Goal: Information Seeking & Learning: Check status

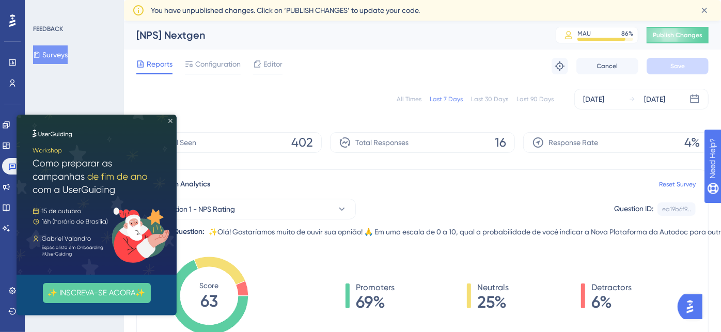
click at [169, 120] on icon "Close Preview" at bounding box center [170, 121] width 4 height 4
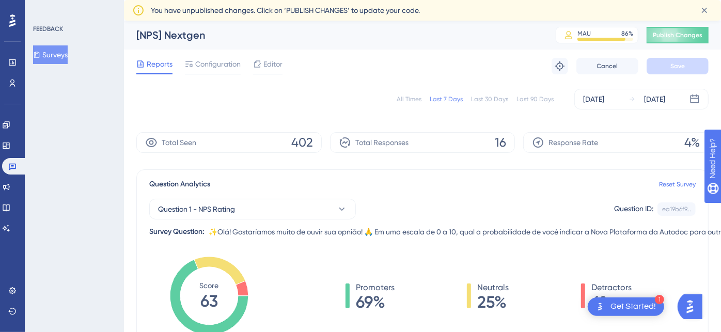
click at [497, 100] on div "Last 30 Days" at bounding box center [489, 99] width 37 height 8
click at [450, 99] on div "Last 7 Days" at bounding box center [446, 99] width 33 height 8
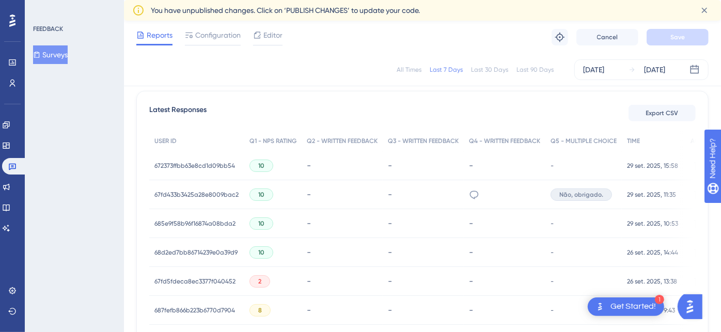
scroll to position [344, 0]
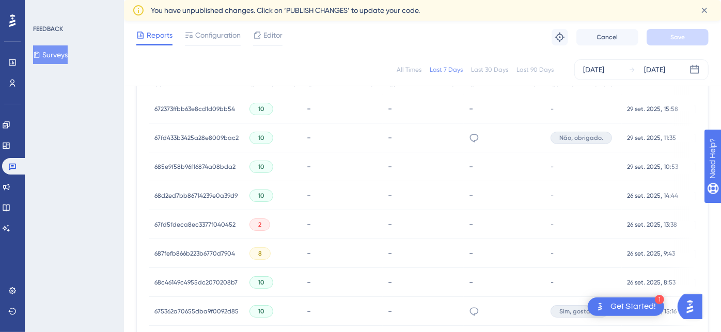
click at [454, 135] on div "-" at bounding box center [423, 138] width 71 height 10
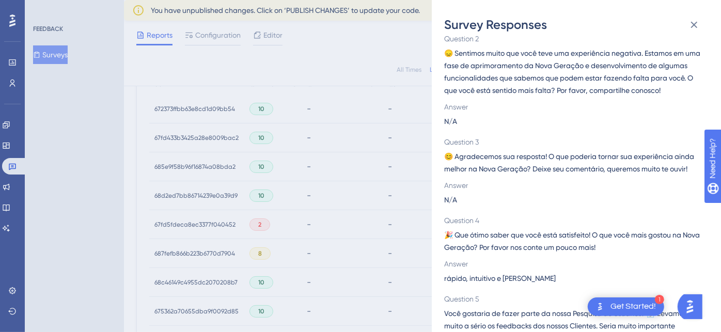
scroll to position [188, 0]
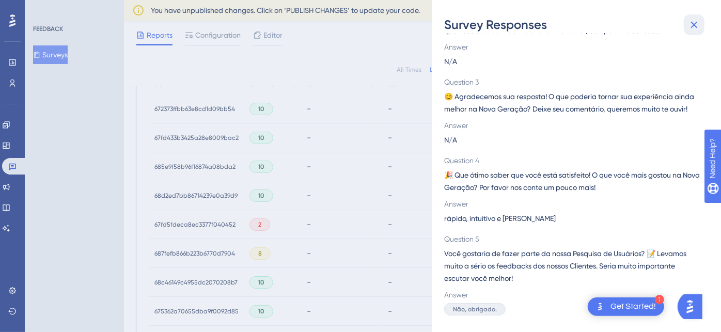
click at [694, 26] on icon at bounding box center [694, 25] width 12 height 12
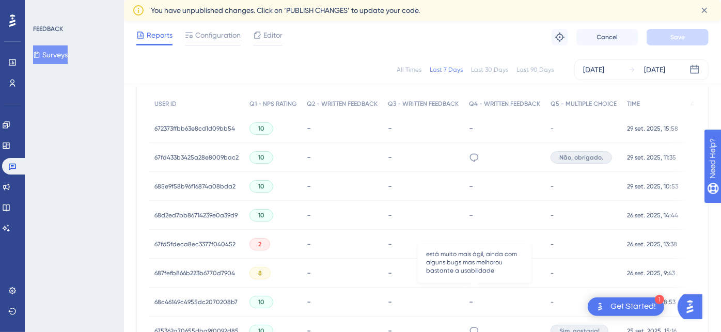
scroll to position [364, 0]
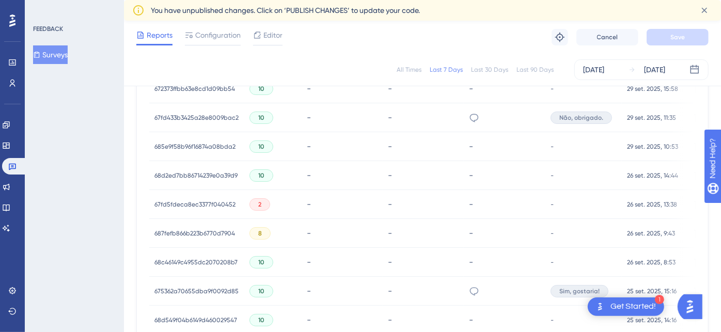
click at [223, 207] on span "67fd5fdeca8ec3377f040452" at bounding box center [194, 204] width 81 height 8
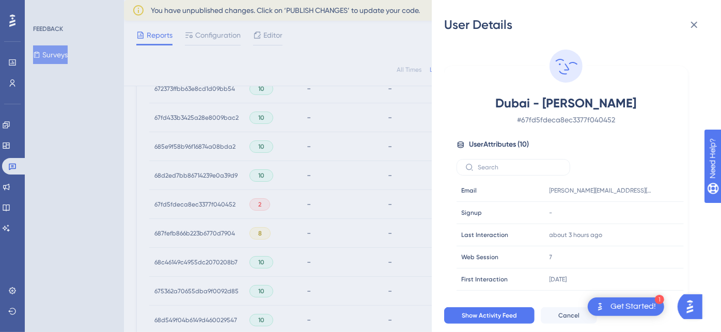
drag, startPoint x: 549, startPoint y: 103, endPoint x: 651, endPoint y: 106, distance: 102.8
click at [651, 106] on span "Dubai - [PERSON_NAME]" at bounding box center [566, 103] width 182 height 17
copy span "[PERSON_NAME]"
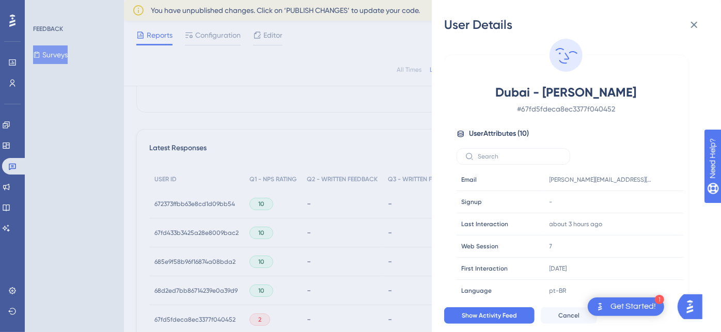
scroll to position [0, 0]
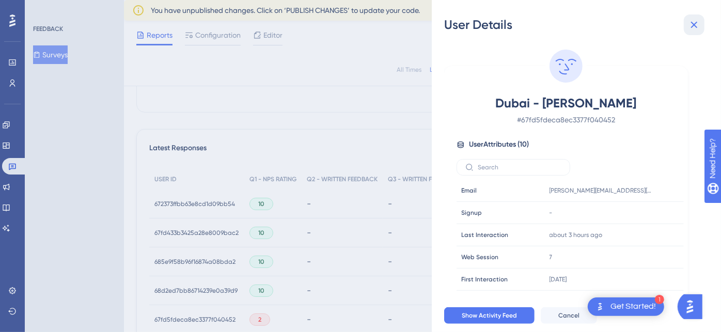
click at [696, 26] on icon at bounding box center [694, 25] width 7 height 7
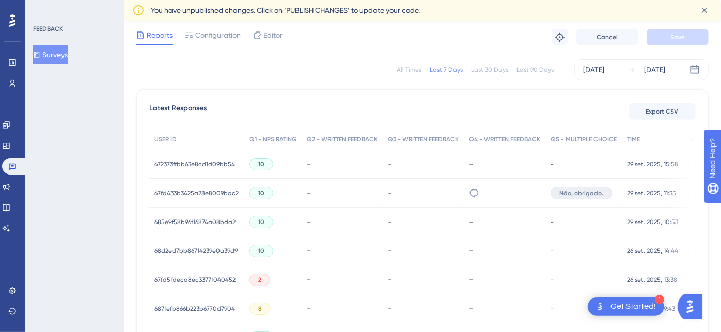
scroll to position [307, 0]
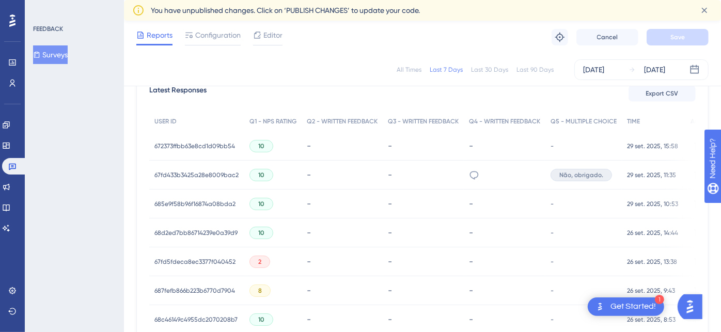
click at [497, 176] on div "rápido, intuitivo e [PERSON_NAME]" at bounding box center [505, 175] width 82 height 29
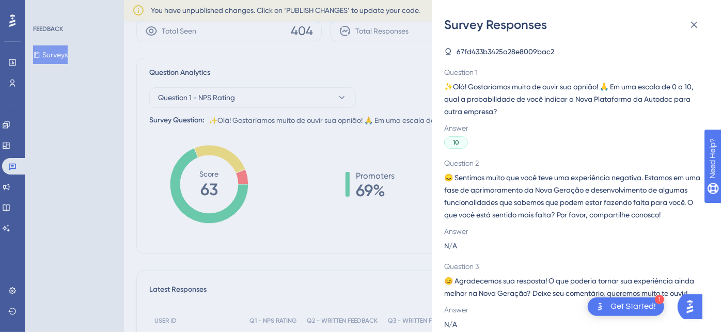
scroll to position [20, 0]
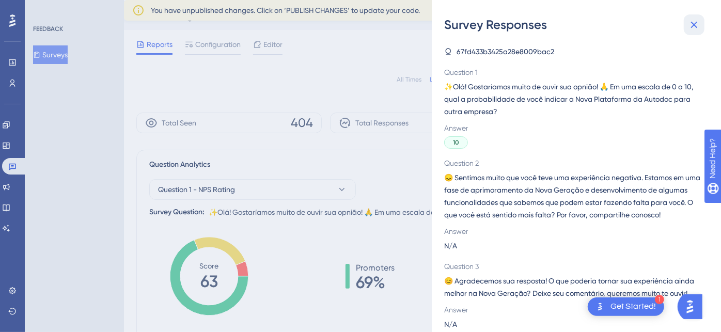
click at [694, 22] on icon at bounding box center [694, 25] width 12 height 12
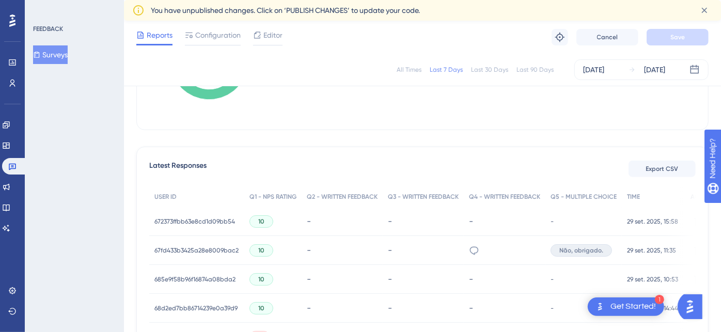
scroll to position [249, 0]
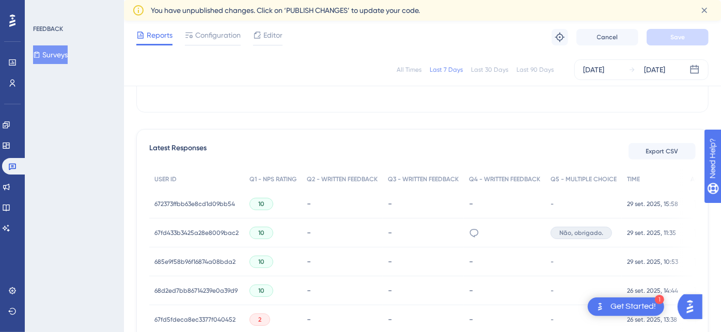
click at [184, 238] on div "67fd433b3425a28e8009bac2 67fd433b3425a28e8009bac2" at bounding box center [196, 233] width 84 height 29
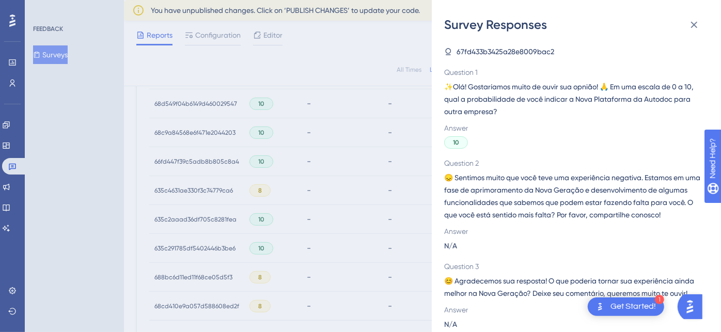
scroll to position [651, 0]
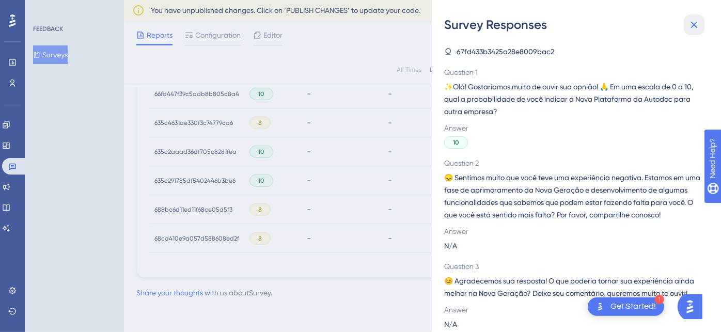
click at [698, 26] on icon at bounding box center [694, 25] width 12 height 12
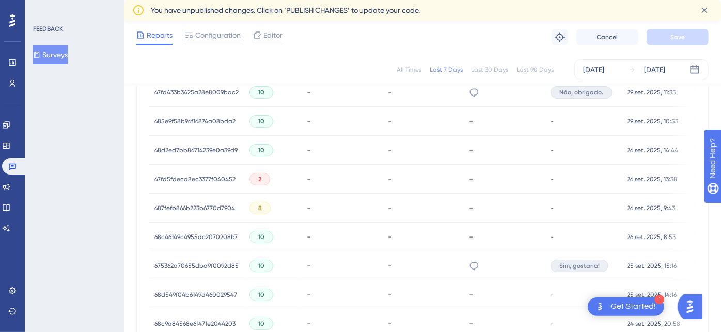
scroll to position [307, 0]
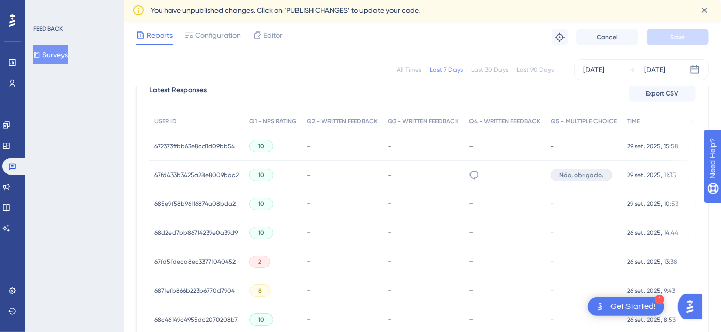
click at [196, 174] on span "67fd433b3425a28e8009bac2" at bounding box center [196, 175] width 84 height 8
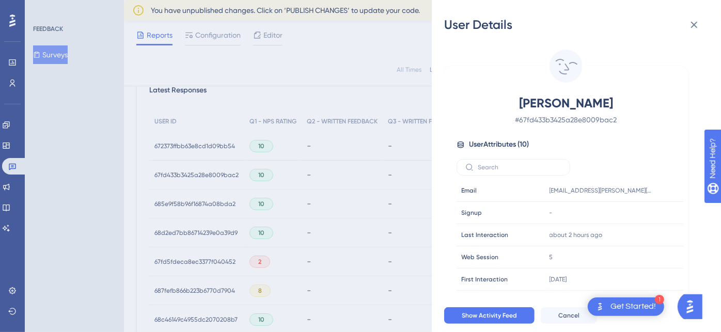
drag, startPoint x: 560, startPoint y: 103, endPoint x: 617, endPoint y: 104, distance: 56.8
click at [617, 104] on span "[PERSON_NAME]" at bounding box center [566, 103] width 182 height 17
copy span "[PERSON_NAME]"
click at [693, 26] on icon at bounding box center [694, 25] width 12 height 12
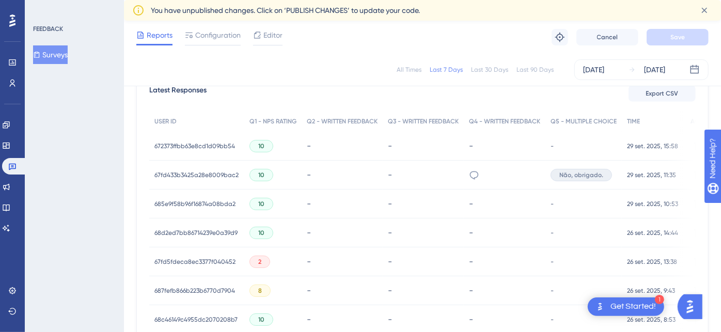
click at [202, 145] on span "672373ffbb63e8cd1d09bb54" at bounding box center [194, 146] width 81 height 8
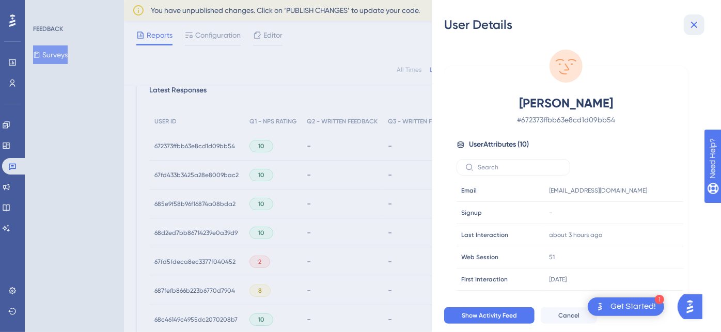
click at [691, 28] on icon at bounding box center [694, 25] width 12 height 12
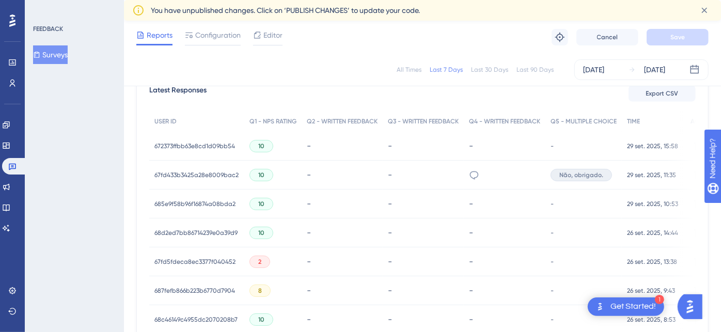
click at [205, 204] on span "685e9f58b96f16874a08bda2" at bounding box center [194, 204] width 81 height 8
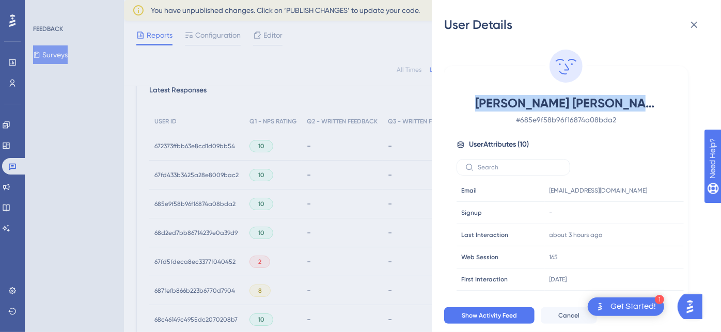
drag, startPoint x: 476, startPoint y: 100, endPoint x: 699, endPoint y: 102, distance: 222.7
click at [699, 102] on div "[PERSON_NAME] [PERSON_NAME] # 685e9f58b96f16874a08bda2 User Attributes ( 10 ) E…" at bounding box center [580, 166] width 273 height 266
copy span "[PERSON_NAME] [PERSON_NAME]"
